Goal: Check status: Check status

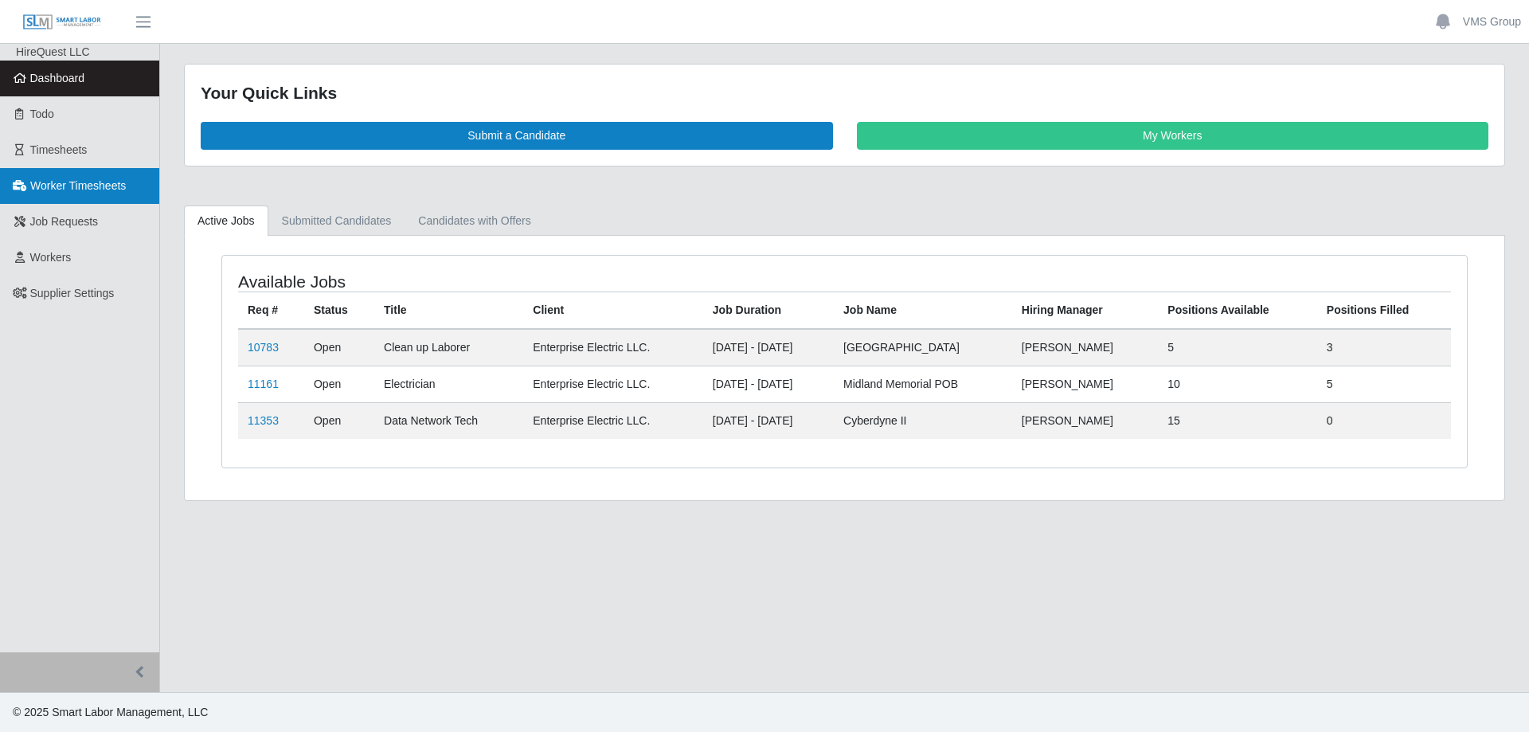
click at [67, 191] on span "Worker Timesheets" at bounding box center [78, 185] width 96 height 13
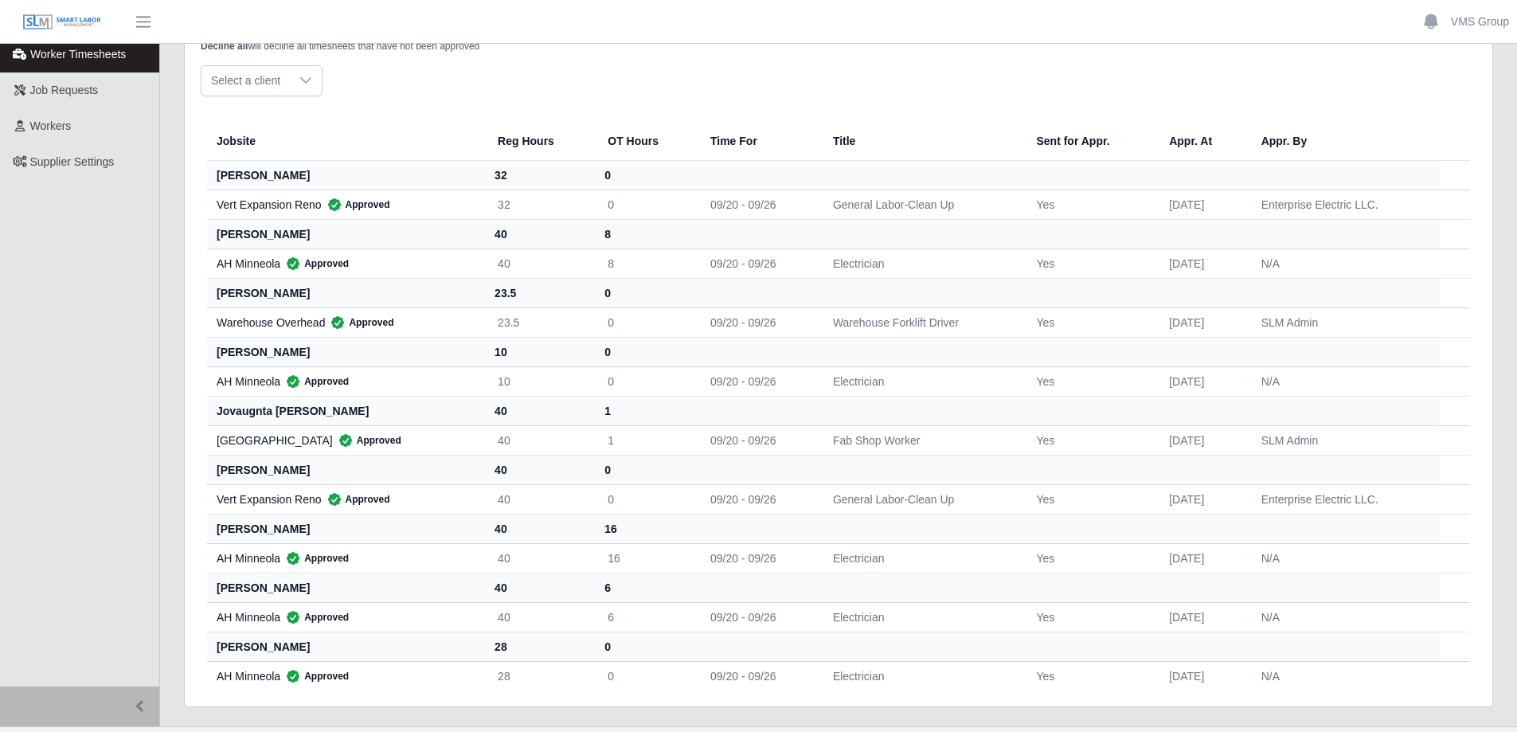
scroll to position [159, 0]
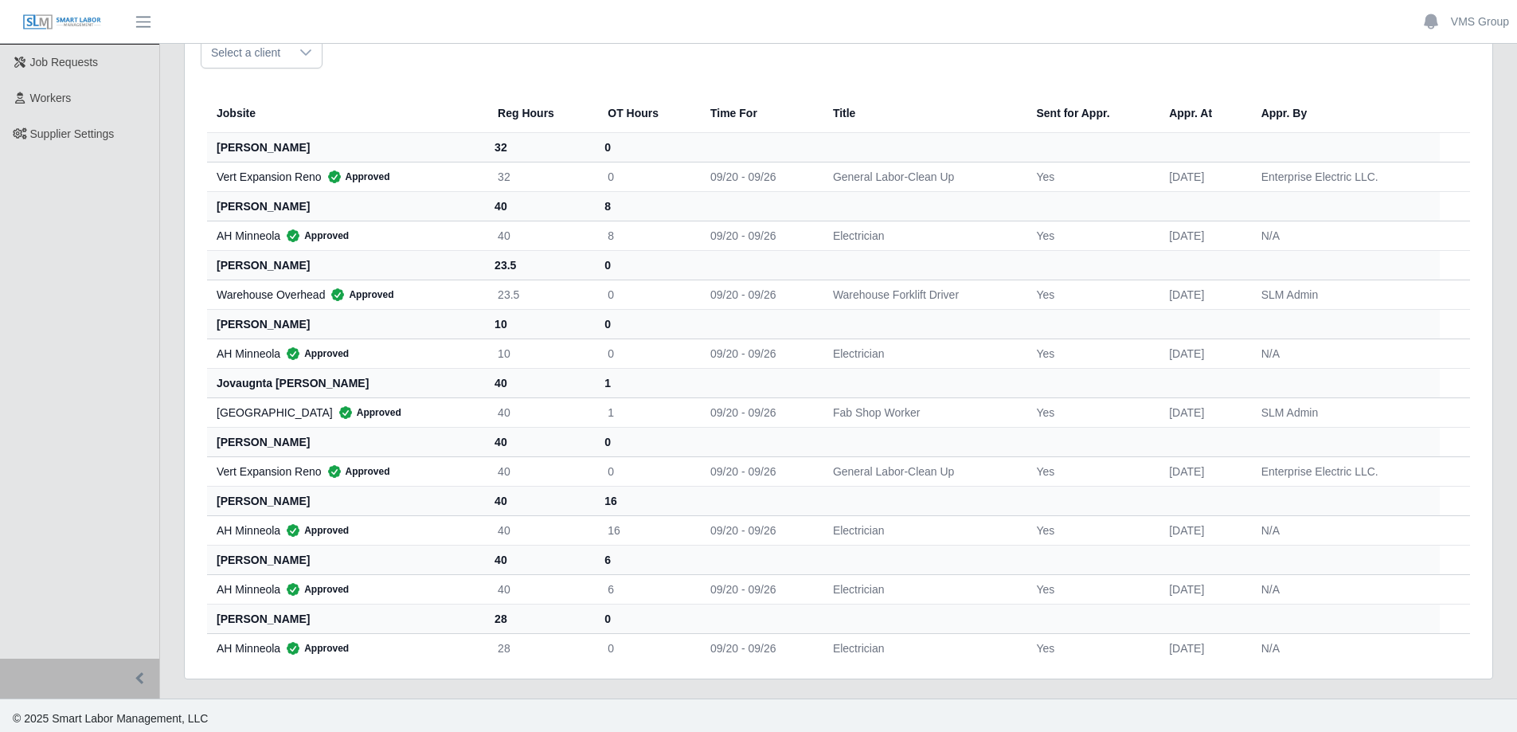
drag, startPoint x: 311, startPoint y: 558, endPoint x: 229, endPoint y: 560, distance: 82.1
click at [229, 560] on th "[PERSON_NAME]" at bounding box center [346, 559] width 278 height 29
click at [231, 560] on th "[PERSON_NAME]" at bounding box center [346, 559] width 278 height 29
drag, startPoint x: 312, startPoint y: 560, endPoint x: 209, endPoint y: 560, distance: 102.8
click at [209, 560] on th "[PERSON_NAME]" at bounding box center [346, 559] width 278 height 29
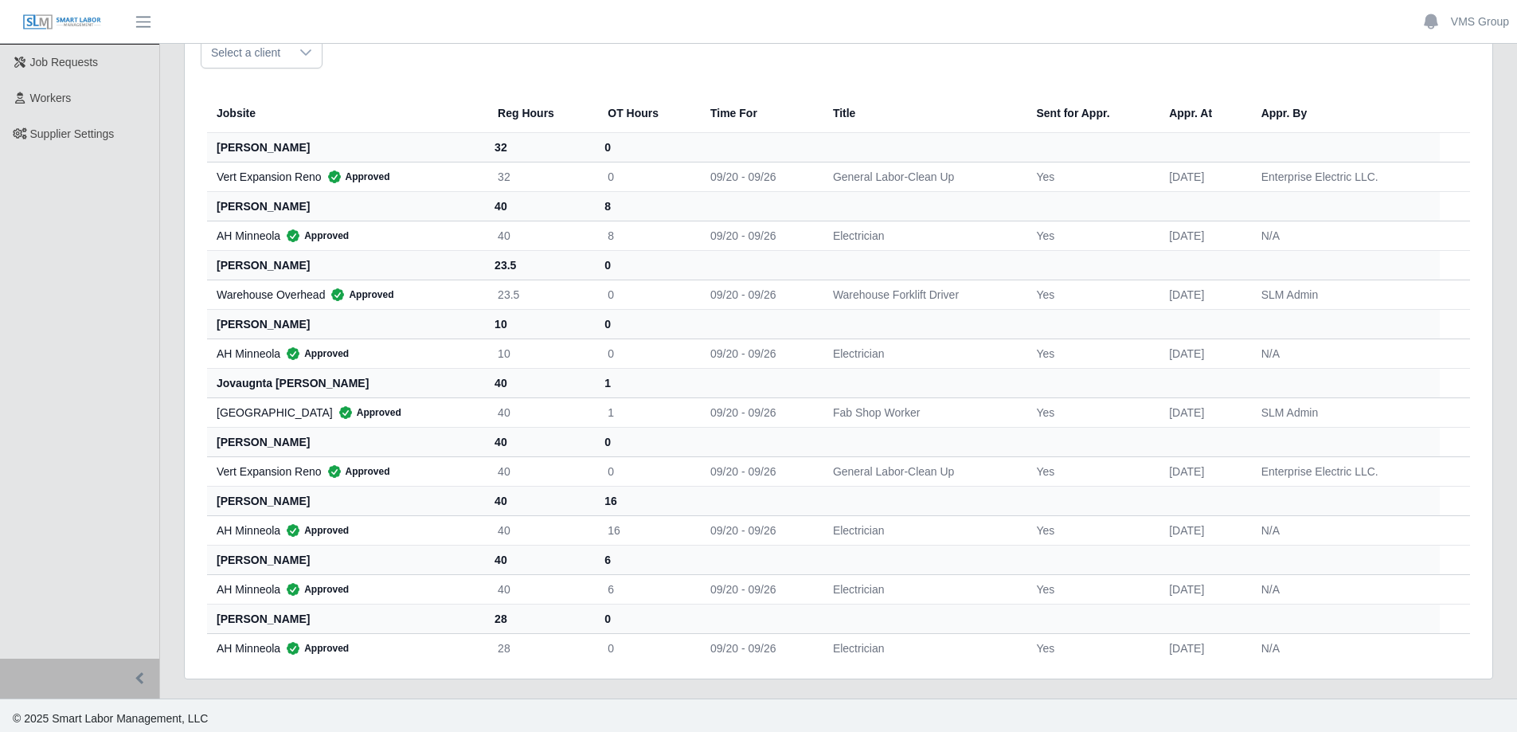
click at [299, 562] on th "[PERSON_NAME]" at bounding box center [346, 559] width 278 height 29
